Goal: Information Seeking & Learning: Learn about a topic

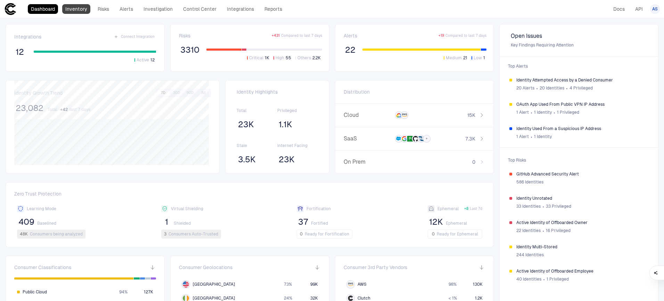
click at [68, 9] on link "Inventory" at bounding box center [76, 9] width 28 height 10
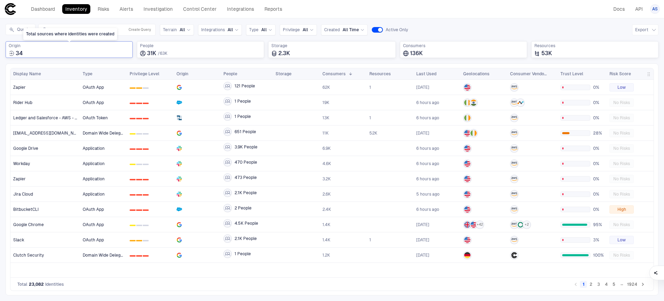
click at [55, 56] on div "34" at bounding box center [69, 53] width 121 height 7
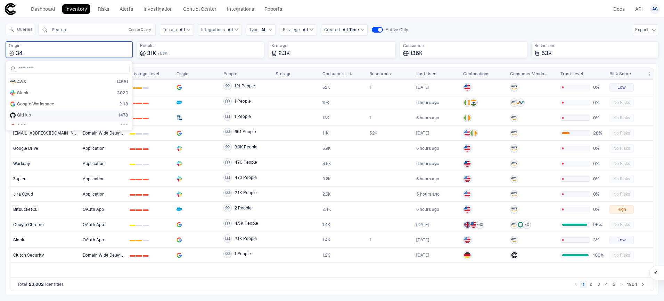
click at [32, 116] on div "GitHub 1478" at bounding box center [69, 116] width 118 height 6
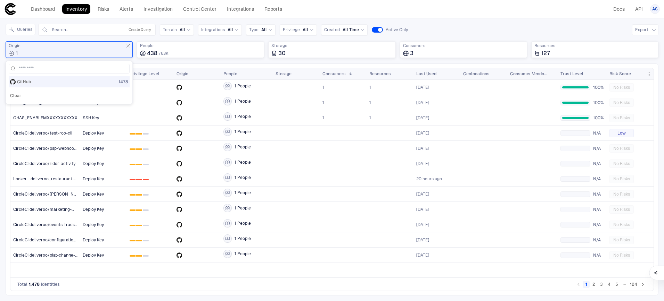
click at [175, 65] on div "Drag here to set row groups Drag here to set column labels Display Name" at bounding box center [332, 180] width 652 height 232
click at [205, 185] on div "GitHub Looker - deliveroo_restaurant deliveroo/looker_restaurant" at bounding box center [182, 191] width 105 height 17
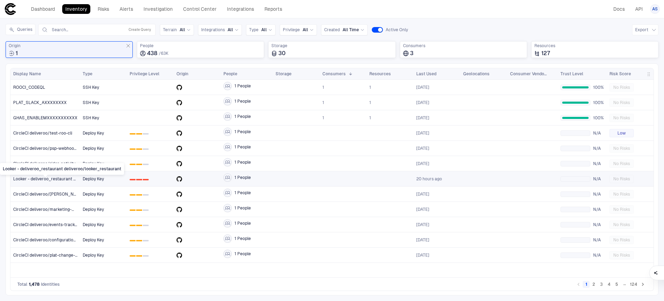
click at [59, 180] on span "Looker - deliveroo_restaurant deliveroo/looker_restaurant" at bounding box center [45, 179] width 64 height 6
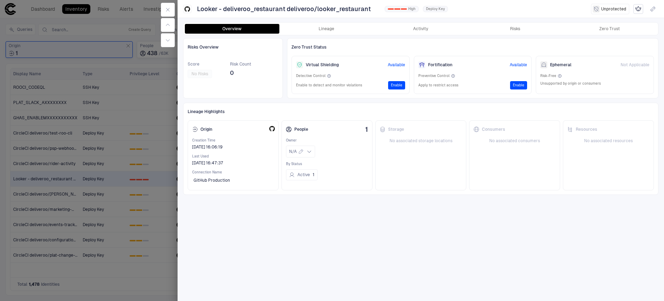
click at [322, 35] on div "Overview Lineage Activity Risks Zero Trust Risks Overview Score No Risks Risk C…" at bounding box center [420, 160] width 486 height 284
click at [324, 31] on button "Lineage" at bounding box center [326, 29] width 94 height 10
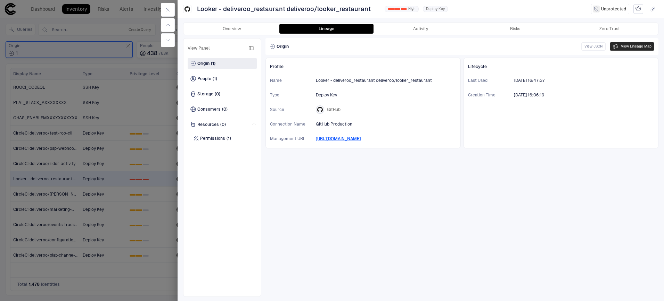
click at [638, 48] on button "View Lineage Map" at bounding box center [631, 46] width 44 height 8
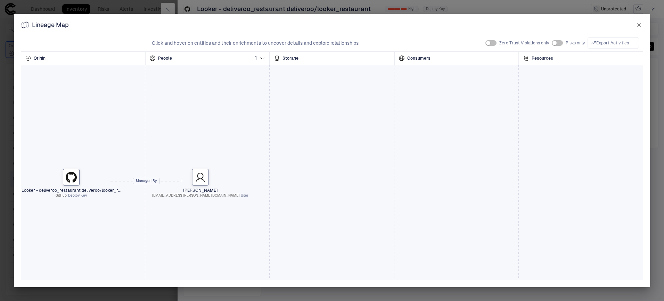
click at [636, 27] on icon "button" at bounding box center [639, 25] width 6 height 6
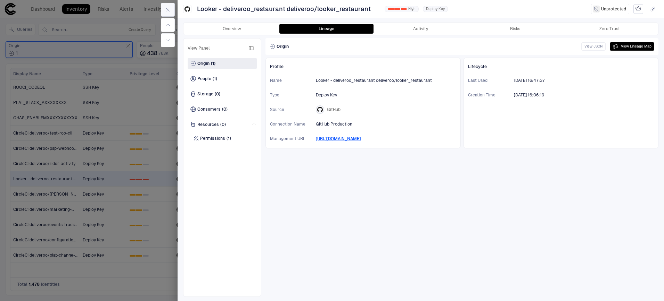
click at [170, 11] on button "button" at bounding box center [168, 10] width 14 height 14
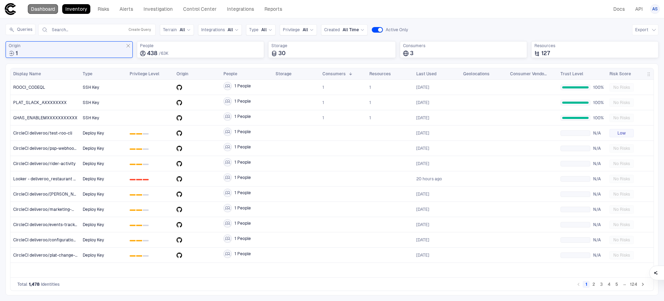
click at [50, 6] on link "Dashboard" at bounding box center [43, 9] width 30 height 10
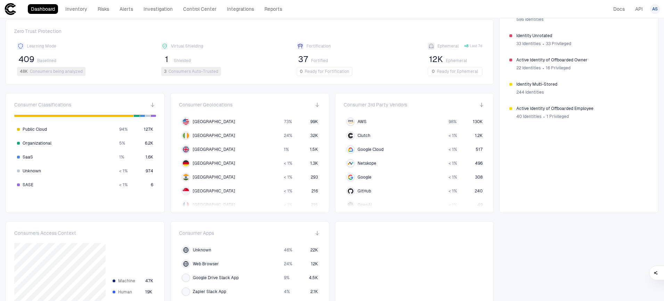
scroll to position [157, 0]
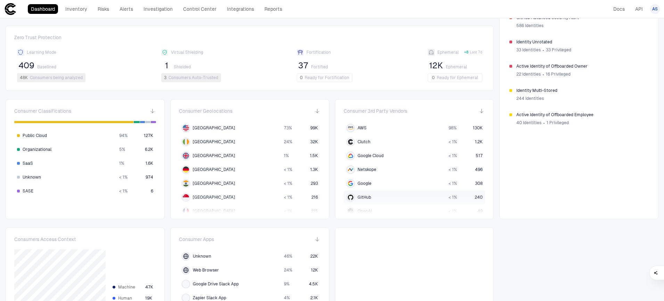
click at [357, 197] on span "GitHub" at bounding box center [364, 198] width 14 height 6
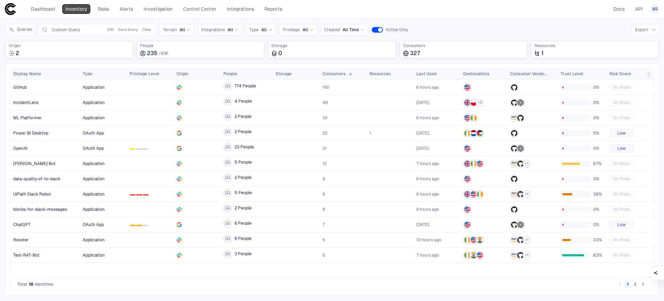
click at [65, 13] on link "Inventory" at bounding box center [76, 9] width 28 height 10
click at [47, 12] on link "Dashboard" at bounding box center [43, 9] width 30 height 10
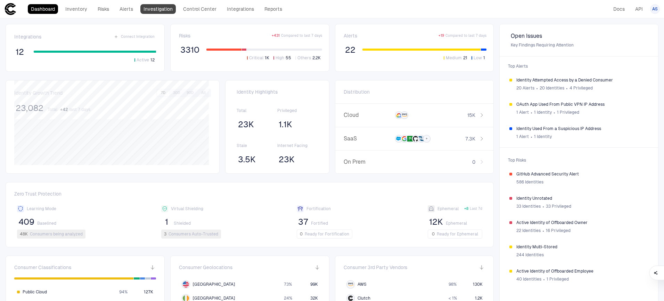
click at [167, 6] on link "Investigation" at bounding box center [157, 9] width 35 height 10
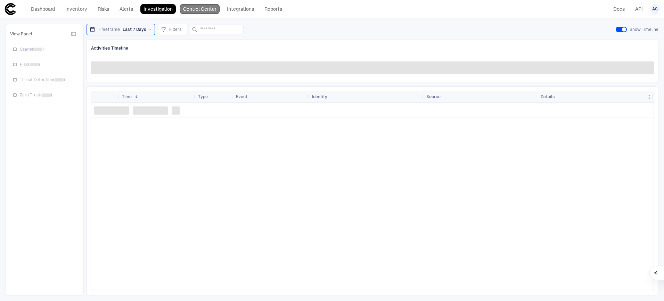
click at [197, 10] on link "Control Center" at bounding box center [200, 9] width 40 height 10
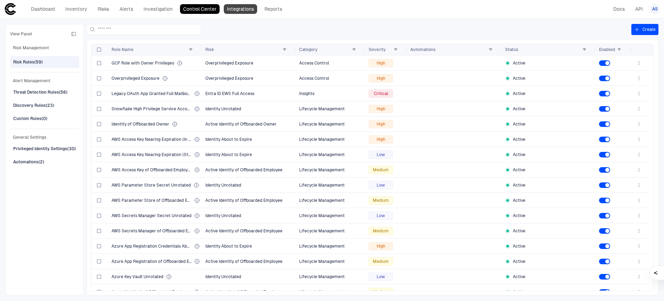
click at [237, 9] on link "Integrations" at bounding box center [240, 9] width 33 height 10
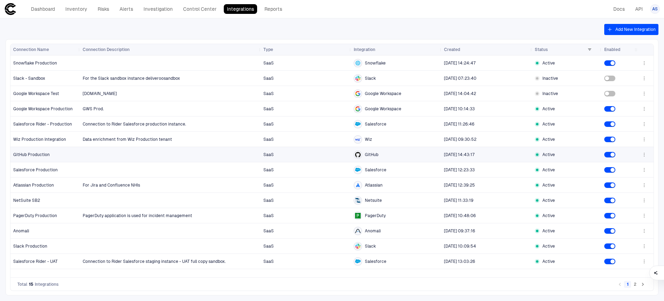
click at [38, 153] on span "GitHub Production" at bounding box center [31, 155] width 36 height 6
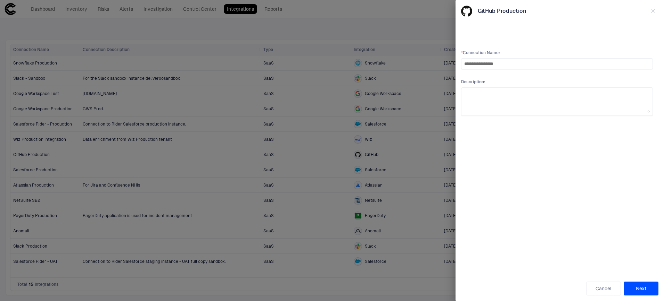
click at [434, 12] on div at bounding box center [332, 150] width 664 height 301
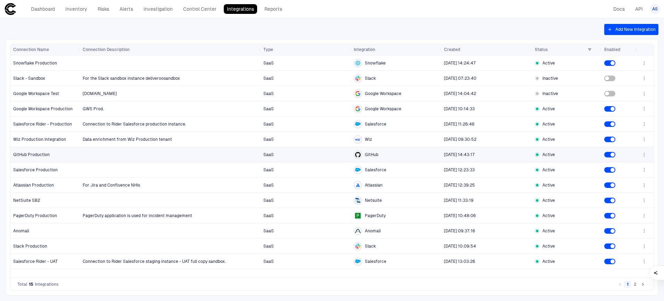
click at [643, 156] on icon "button" at bounding box center [644, 155] width 6 height 6
click at [274, 16] on div at bounding box center [332, 150] width 664 height 301
click at [71, 9] on link "Inventory" at bounding box center [76, 9] width 28 height 10
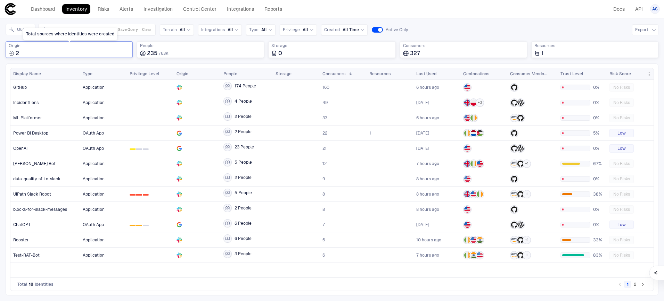
click at [69, 50] on div "2" at bounding box center [69, 53] width 121 height 7
click at [115, 18] on div "Inventory Navigator Discovery AD Service Accounts Access from Non-Org Addresses…" at bounding box center [332, 159] width 664 height 283
click at [80, 14] on link "Inventory" at bounding box center [76, 9] width 28 height 10
click at [84, 11] on link "Inventory" at bounding box center [76, 9] width 28 height 10
click at [53, 7] on link "Dashboard" at bounding box center [43, 9] width 30 height 10
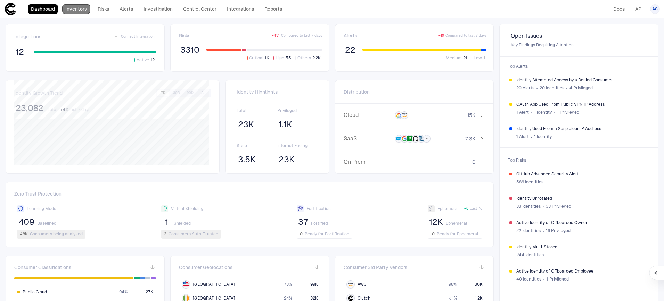
click at [75, 11] on link "Inventory" at bounding box center [76, 9] width 28 height 10
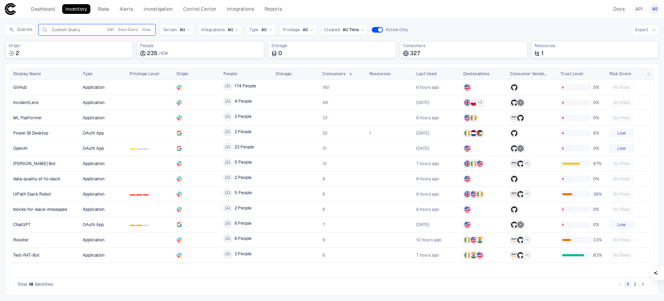
click at [68, 31] on span "Custom Query" at bounding box center [66, 30] width 28 height 6
click at [38, 10] on link "Dashboard" at bounding box center [43, 9] width 30 height 10
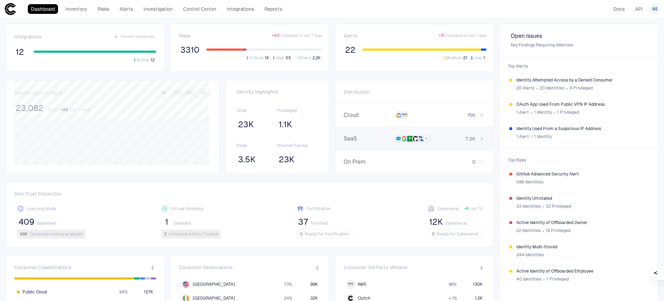
click at [384, 139] on span "SaaS" at bounding box center [366, 138] width 47 height 7
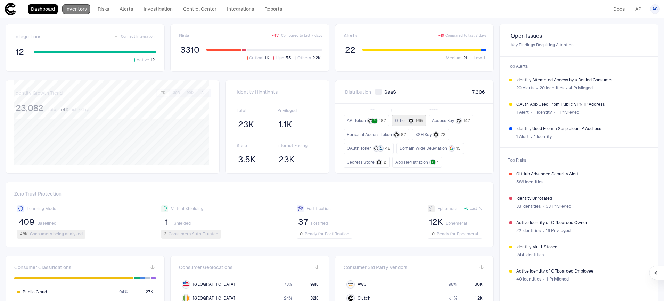
click at [76, 11] on link "Inventory" at bounding box center [76, 9] width 28 height 10
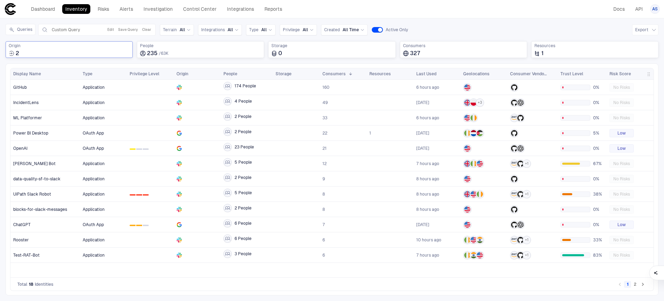
click at [108, 49] on div "Origin 2" at bounding box center [69, 50] width 121 height 14
click at [449, 31] on div "Total consumers using identities" at bounding box center [463, 34] width 71 height 12
click at [235, 7] on link "Integrations" at bounding box center [240, 9] width 33 height 10
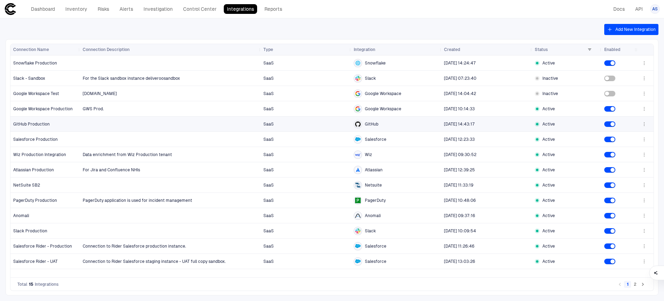
click at [373, 126] on span "GitHub" at bounding box center [372, 125] width 14 height 6
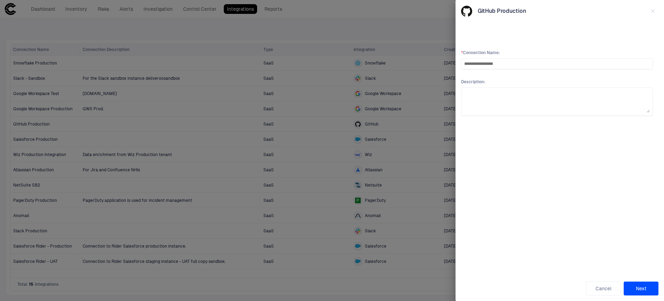
click at [422, 42] on div at bounding box center [332, 150] width 664 height 301
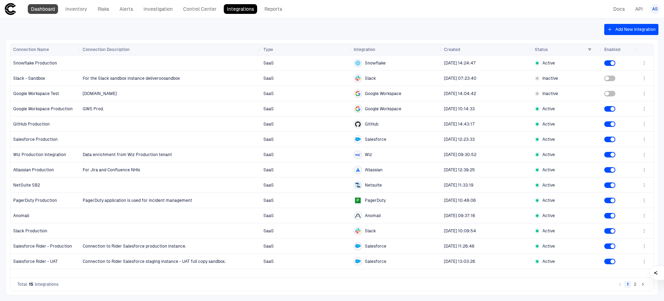
click at [48, 9] on link "Dashboard" at bounding box center [43, 9] width 30 height 10
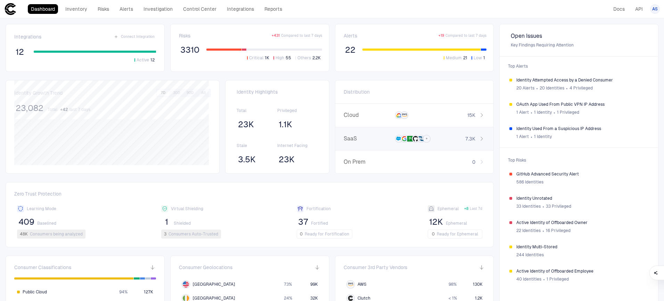
click at [348, 140] on span "SaaS" at bounding box center [366, 138] width 47 height 7
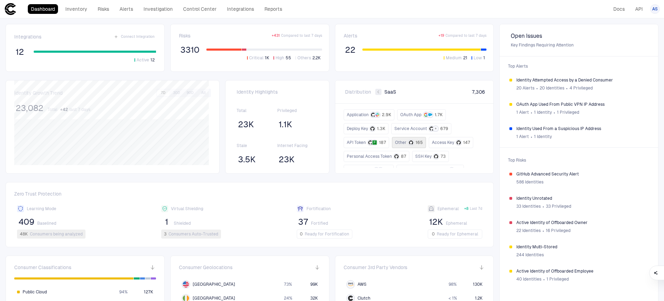
click at [225, 91] on div "Identity Highlights Total 23K Privileged 1.1K Stale 3.5K Internet Facing 23K" at bounding box center [277, 127] width 104 height 94
drag, startPoint x: 438, startPoint y: 36, endPoint x: 483, endPoint y: 35, distance: 45.8
click at [483, 35] on div "Alerts + 19 Compared to last 7 days 22 Medium 21 Low 1" at bounding box center [414, 48] width 159 height 48
drag, startPoint x: 435, startPoint y: 34, endPoint x: 449, endPoint y: 34, distance: 13.2
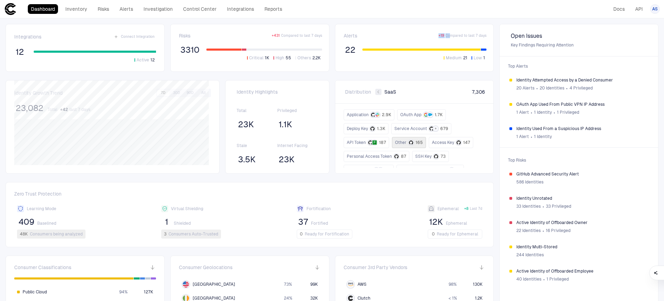
click at [449, 34] on div "Alerts + 19 Compared to last 7 days" at bounding box center [414, 36] width 143 height 6
click at [445, 36] on span "Compared to last 7 days" at bounding box center [465, 35] width 41 height 5
drag, startPoint x: 435, startPoint y: 34, endPoint x: 454, endPoint y: 35, distance: 19.1
click at [454, 35] on div "Alerts + 19 Compared to last 7 days" at bounding box center [414, 36] width 143 height 6
click at [454, 35] on span "Compared to last 7 days" at bounding box center [465, 35] width 41 height 5
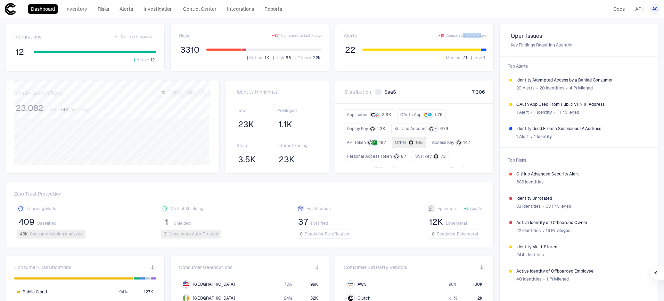
drag, startPoint x: 477, startPoint y: 36, endPoint x: 459, endPoint y: 35, distance: 18.1
click at [459, 35] on span "Compared to last 7 days" at bounding box center [465, 35] width 41 height 5
drag, startPoint x: 459, startPoint y: 35, endPoint x: 464, endPoint y: 35, distance: 4.5
click at [461, 35] on span "Compared to last 7 days" at bounding box center [465, 35] width 41 height 5
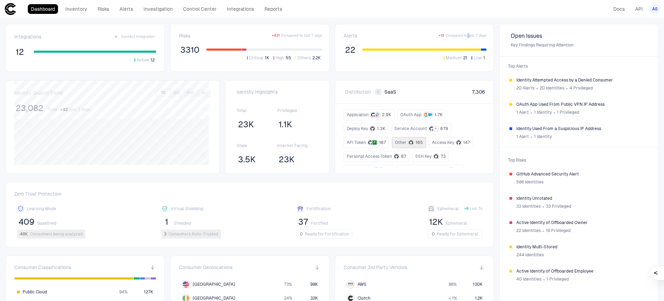
click at [466, 37] on span "Compared to last 7 days" at bounding box center [465, 35] width 41 height 5
click at [473, 36] on span "Compared to last 7 days" at bounding box center [465, 35] width 41 height 5
click at [476, 36] on span "Compared to last 7 days" at bounding box center [465, 35] width 41 height 5
click at [474, 36] on span "Compared to last 7 days" at bounding box center [465, 35] width 41 height 5
click at [472, 36] on span "Compared to last 7 days" at bounding box center [465, 35] width 41 height 5
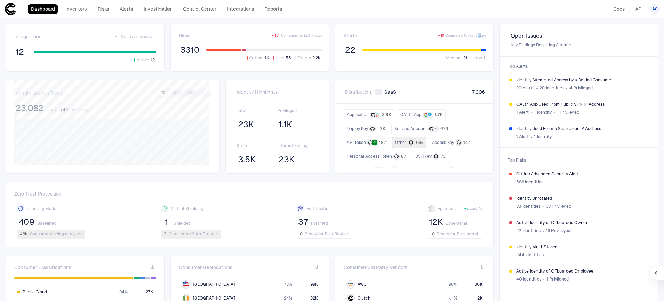
click at [476, 36] on span "Compared to last 7 days" at bounding box center [465, 35] width 41 height 5
click at [475, 36] on span "Compared to last 7 days" at bounding box center [465, 35] width 41 height 5
click at [410, 145] on div "Application 2.9K OAuth App 1.7K Deploy Key 1.3K Service Account + 679 API Token…" at bounding box center [414, 138] width 142 height 59
click at [201, 36] on div "Risks + 431 Compared to last 7 days" at bounding box center [250, 36] width 143 height 6
drag, startPoint x: 177, startPoint y: 32, endPoint x: 314, endPoint y: 59, distance: 139.0
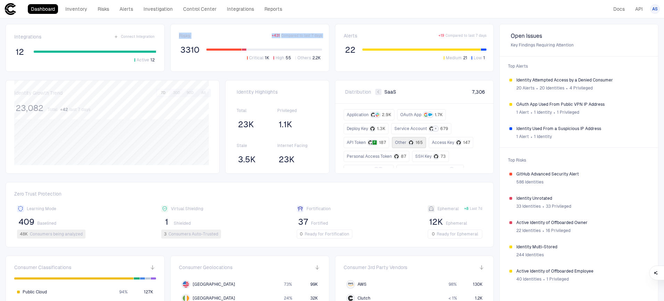
click at [314, 59] on div "Risks + 431 Compared to last 7 days 3310 Critical 1K High 55 Others 2.2K" at bounding box center [249, 48] width 159 height 48
click at [315, 37] on span "Compared to last 7 days" at bounding box center [301, 35] width 41 height 5
drag, startPoint x: 322, startPoint y: 36, endPoint x: 270, endPoint y: 38, distance: 52.5
click at [270, 38] on div "Risks + 431 Compared to last 7 days 3310 Critical 1K High 55 Others 2.2K" at bounding box center [249, 48] width 159 height 48
click at [270, 38] on div "Risks + 431 Compared to last 7 days" at bounding box center [250, 36] width 143 height 6
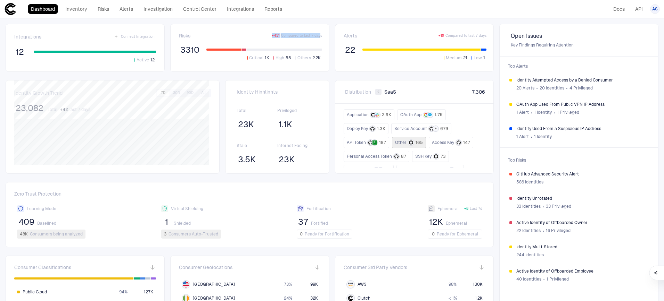
drag, startPoint x: 270, startPoint y: 36, endPoint x: 317, endPoint y: 38, distance: 46.9
click at [317, 38] on div "Risks + 431 Compared to last 7 days" at bounding box center [250, 36] width 143 height 6
click at [317, 38] on span "Compared to last 7 days" at bounding box center [301, 35] width 41 height 5
click at [317, 34] on span "Compared to last 7 days" at bounding box center [301, 35] width 41 height 5
drag, startPoint x: 318, startPoint y: 36, endPoint x: 278, endPoint y: 36, distance: 39.9
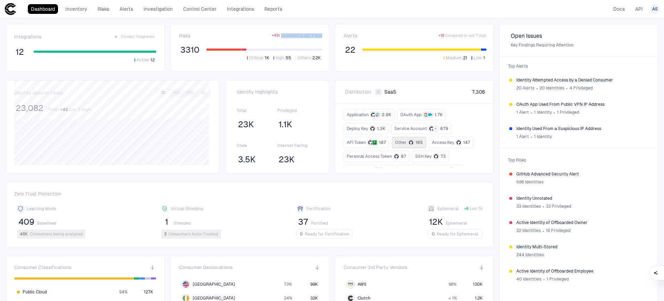
click at [278, 36] on div "+ 431 Compared to last 7 days" at bounding box center [297, 35] width 50 height 5
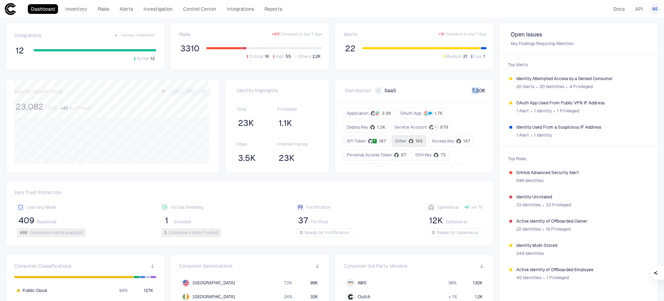
drag, startPoint x: 466, startPoint y: 90, endPoint x: 475, endPoint y: 91, distance: 9.1
click at [475, 91] on div "Distribution SaaS 7,306" at bounding box center [414, 90] width 158 height 23
click at [475, 91] on span "7,306" at bounding box center [478, 91] width 13 height 6
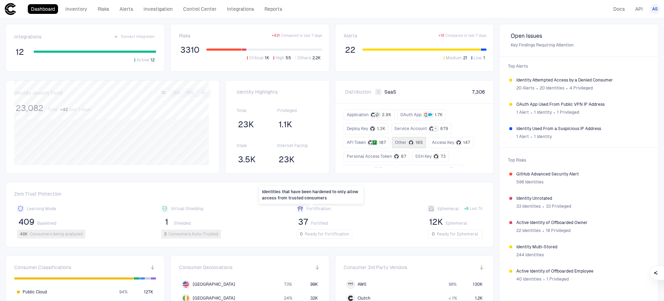
drag, startPoint x: 314, startPoint y: 211, endPoint x: 318, endPoint y: 211, distance: 4.9
click at [318, 211] on span "Fortification" at bounding box center [318, 209] width 24 height 6
click at [538, 184] on span "586 Identities" at bounding box center [529, 183] width 27 height 6
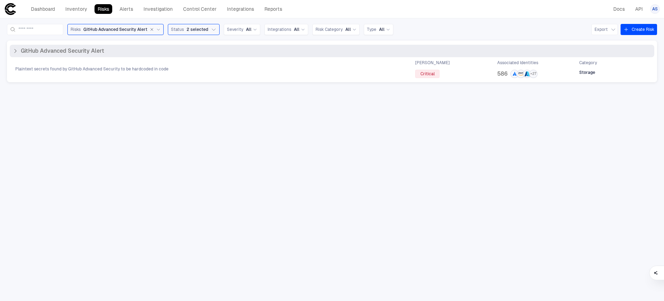
click at [87, 60] on div "Plaintext secrets found by GitHub Advanced Security to be hardcoded in code Max…" at bounding box center [332, 69] width 644 height 18
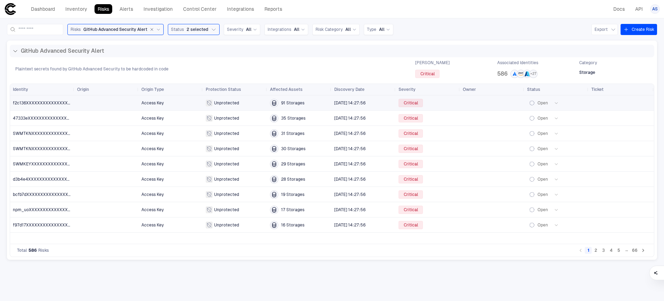
click at [119, 108] on div at bounding box center [106, 103] width 59 height 14
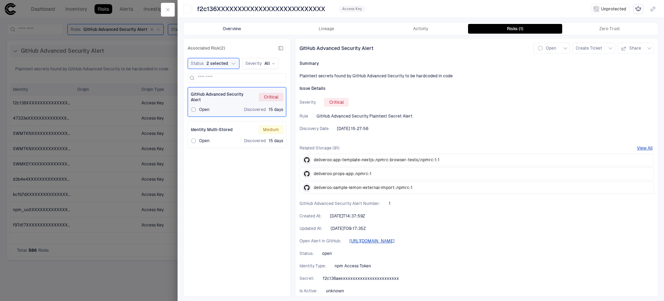
click at [243, 25] on button "Overview" at bounding box center [232, 29] width 94 height 10
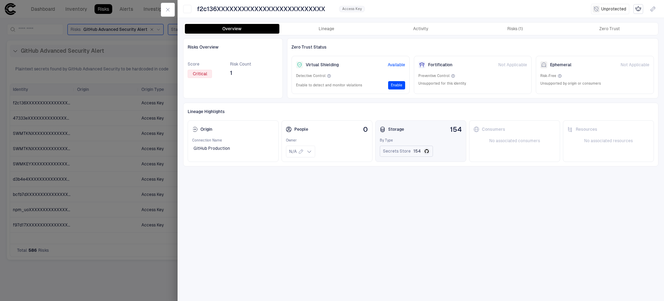
click at [405, 153] on span "Secrets Store" at bounding box center [397, 152] width 28 height 6
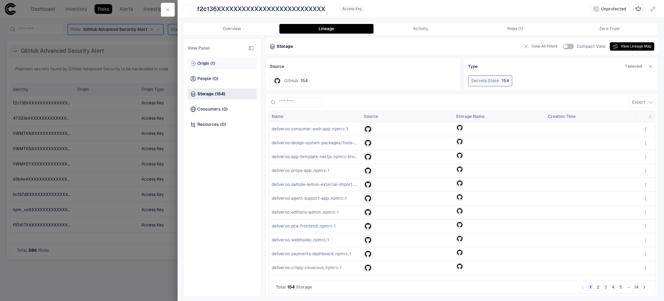
click at [218, 61] on div "Origin (1)" at bounding box center [222, 63] width 69 height 11
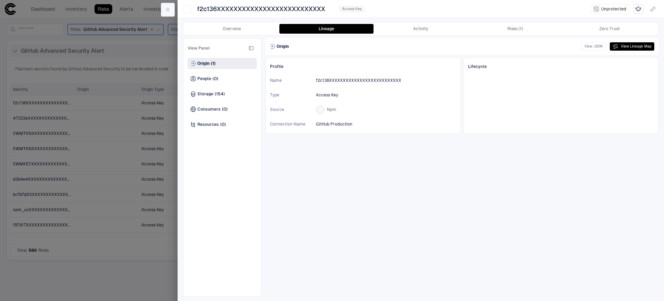
click at [172, 12] on button "button" at bounding box center [168, 10] width 14 height 14
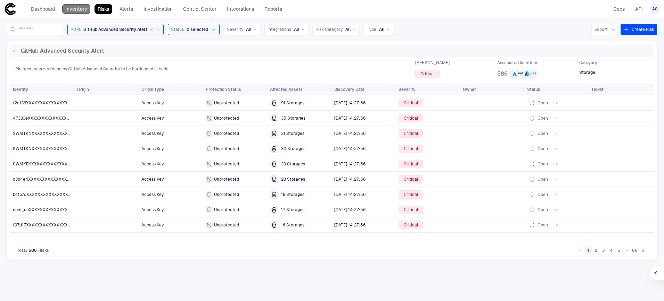
click at [80, 9] on link "Inventory" at bounding box center [76, 9] width 28 height 10
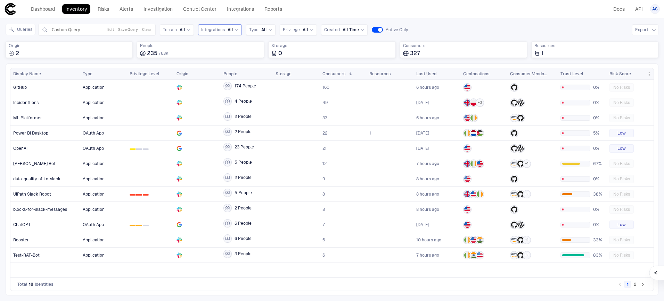
click at [217, 30] on span "Integrations" at bounding box center [213, 30] width 24 height 6
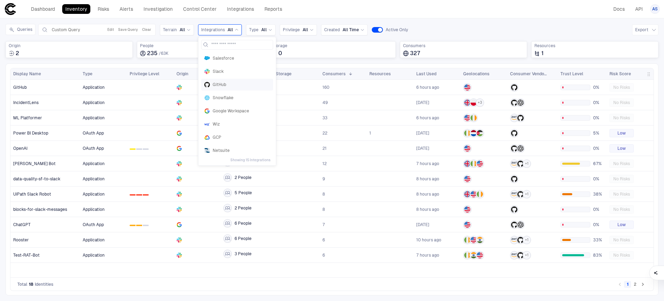
click at [222, 82] on span "GitHub" at bounding box center [241, 85] width 57 height 6
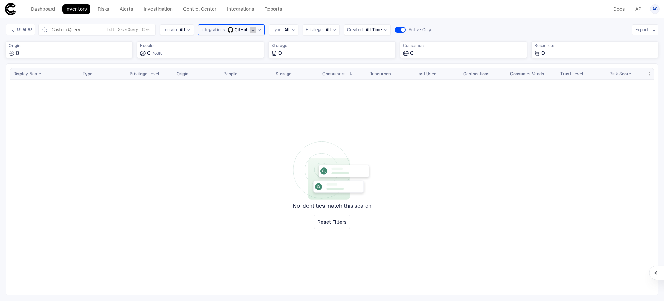
click at [251, 31] on icon "button" at bounding box center [253, 30] width 4 height 4
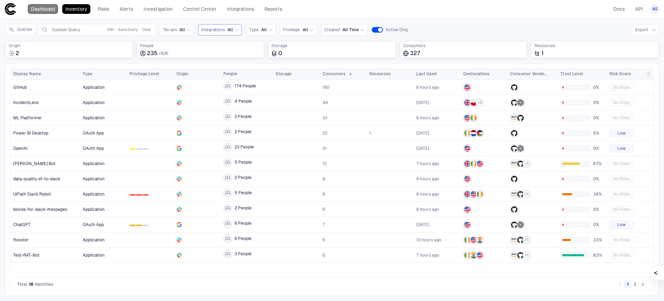
click at [40, 4] on link "Dashboard" at bounding box center [43, 9] width 30 height 10
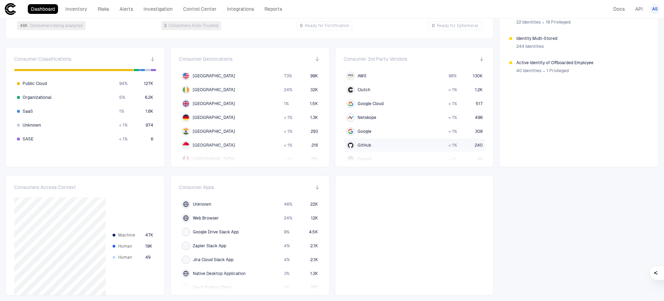
click at [372, 143] on div "GitHub" at bounding box center [395, 145] width 99 height 8
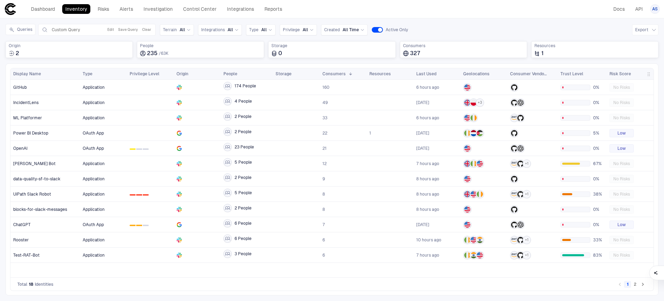
click at [437, 27] on div "Queries Custom Query Edit Save Query Clear Terrain All Integrations All Type Al…" at bounding box center [332, 30] width 652 height 12
click at [36, 8] on link "Dashboard" at bounding box center [43, 9] width 30 height 10
